Goal: Navigation & Orientation: Find specific page/section

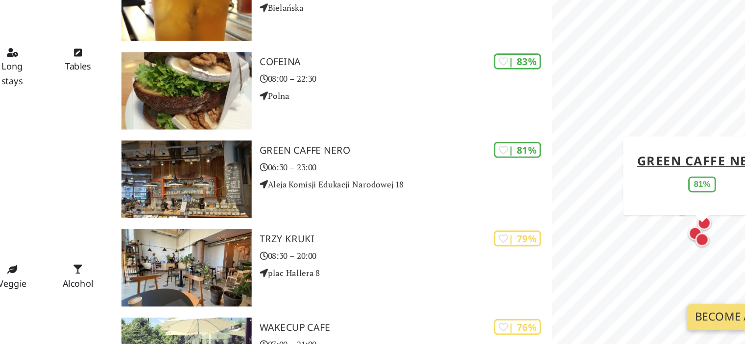
scroll to position [572, 0]
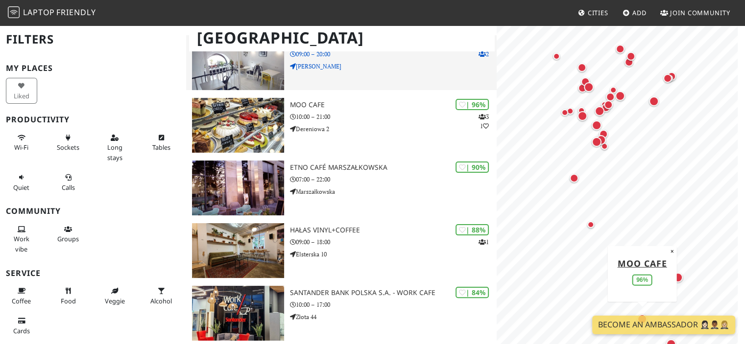
scroll to position [175, 0]
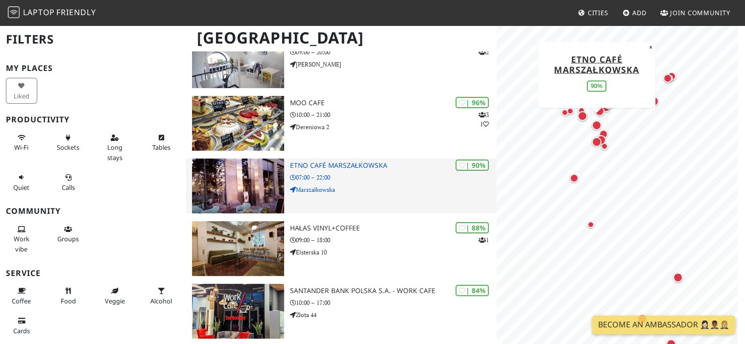
click at [341, 185] on p "Marszałkowska" at bounding box center [393, 189] width 207 height 9
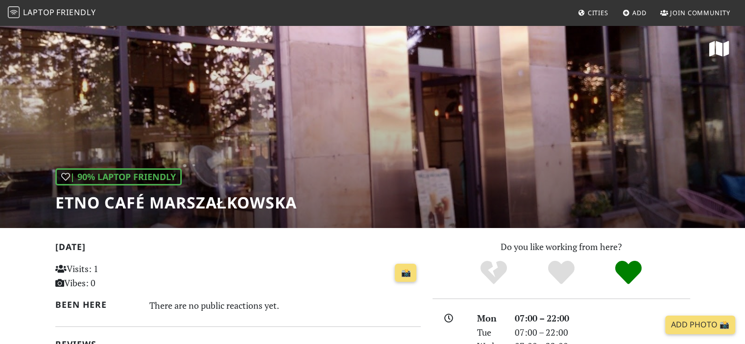
click at [707, 47] on div "| 90% Laptop Friendly Etno Café Marszałkowska" at bounding box center [372, 126] width 745 height 204
click at [727, 49] on icon at bounding box center [719, 49] width 20 height 18
